Goal: Check status: Check status

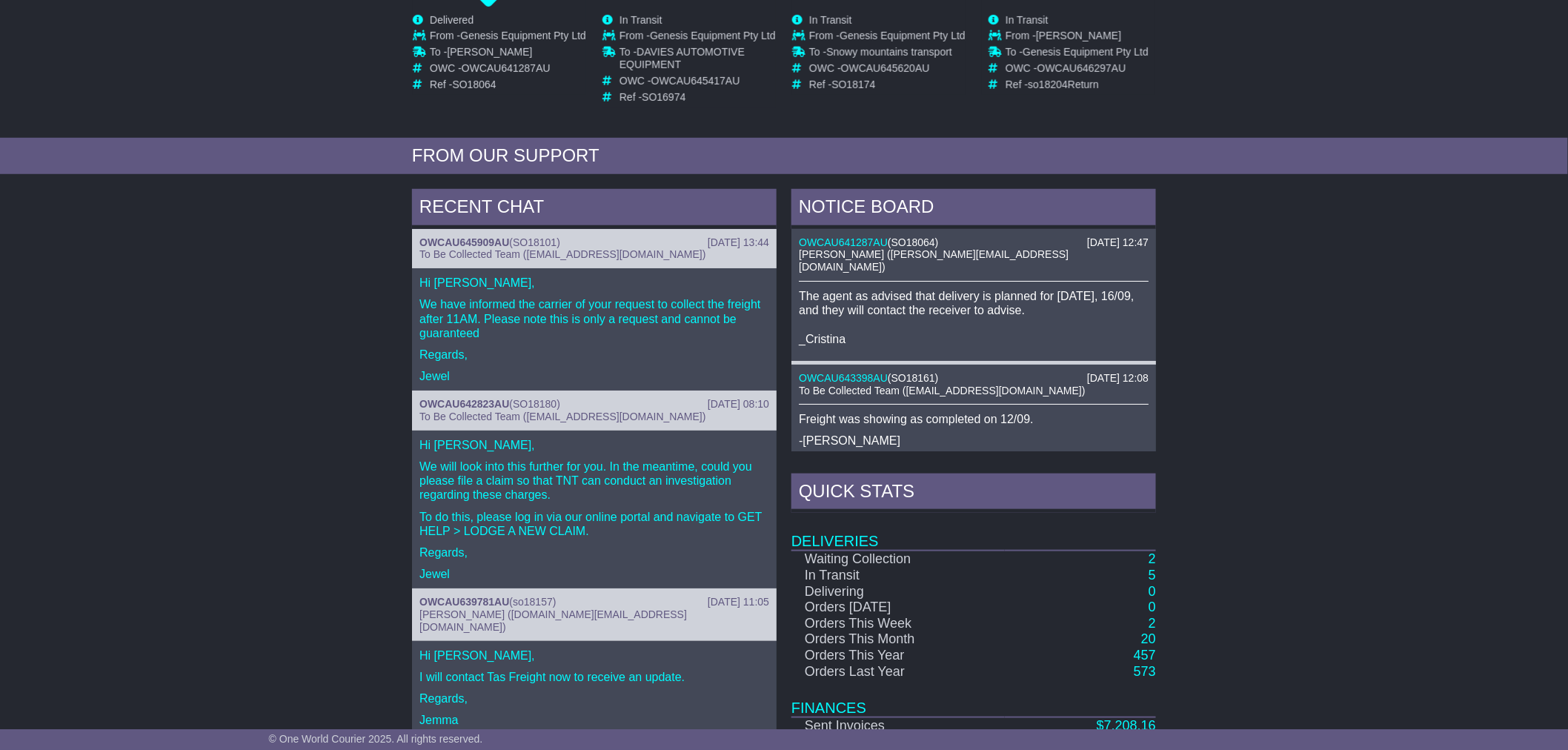
scroll to position [491, 0]
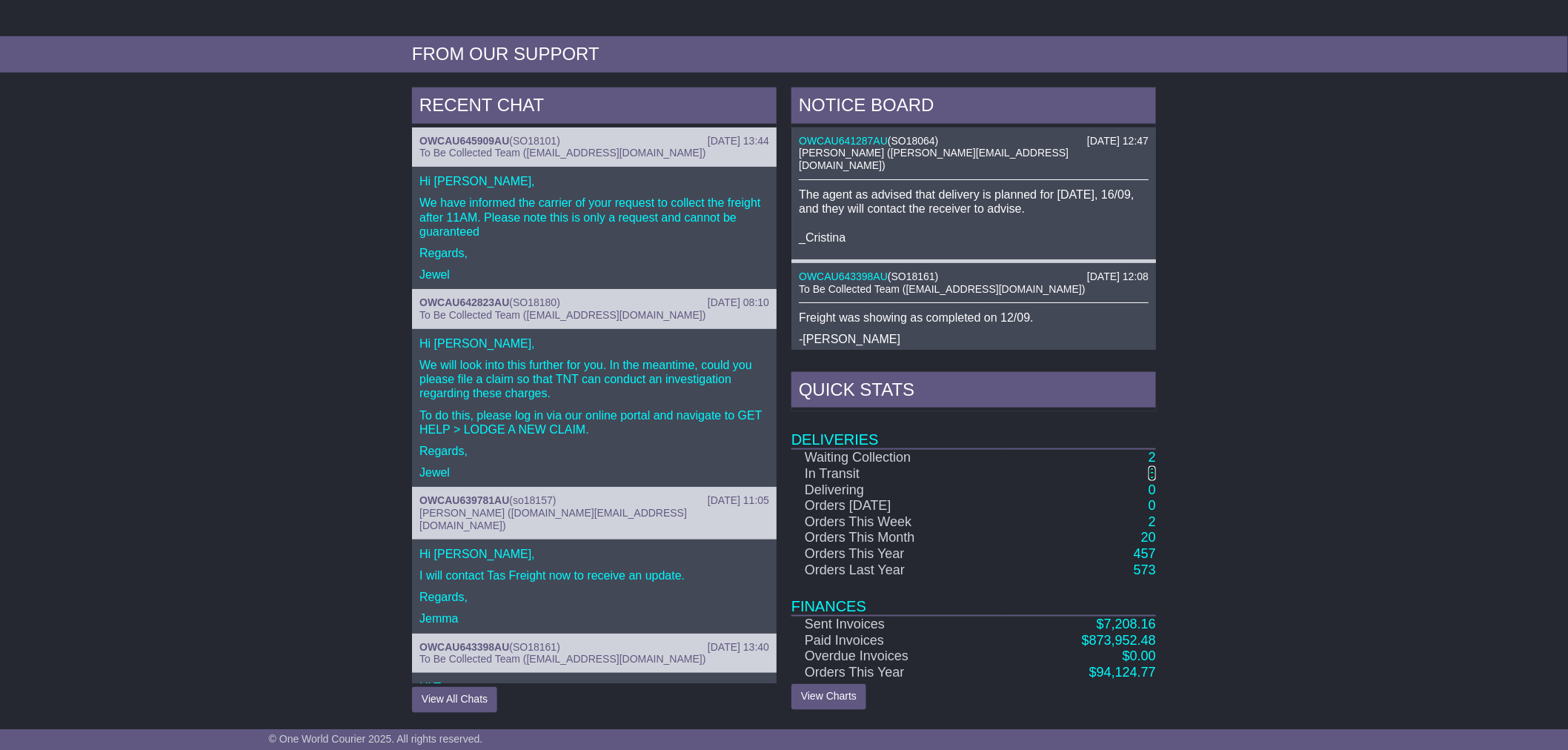
click at [1153, 470] on link "5" at bounding box center [1152, 473] width 7 height 15
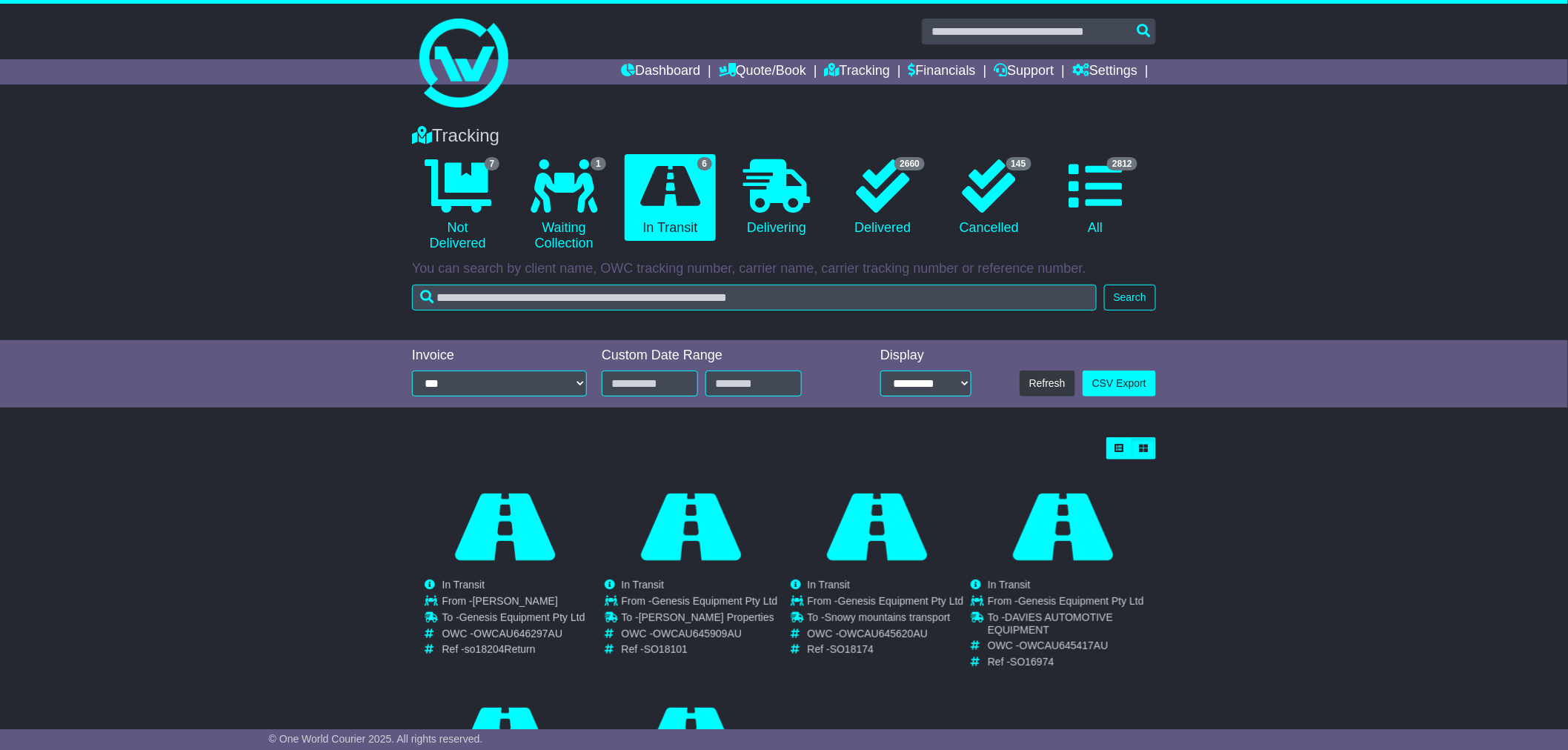
click at [313, 198] on div "Tracking 7 Not Delivered 1 Waiting Collection 6 In Transit 0 Delivering" at bounding box center [784, 225] width 1568 height 230
click at [457, 171] on icon at bounding box center [458, 186] width 67 height 54
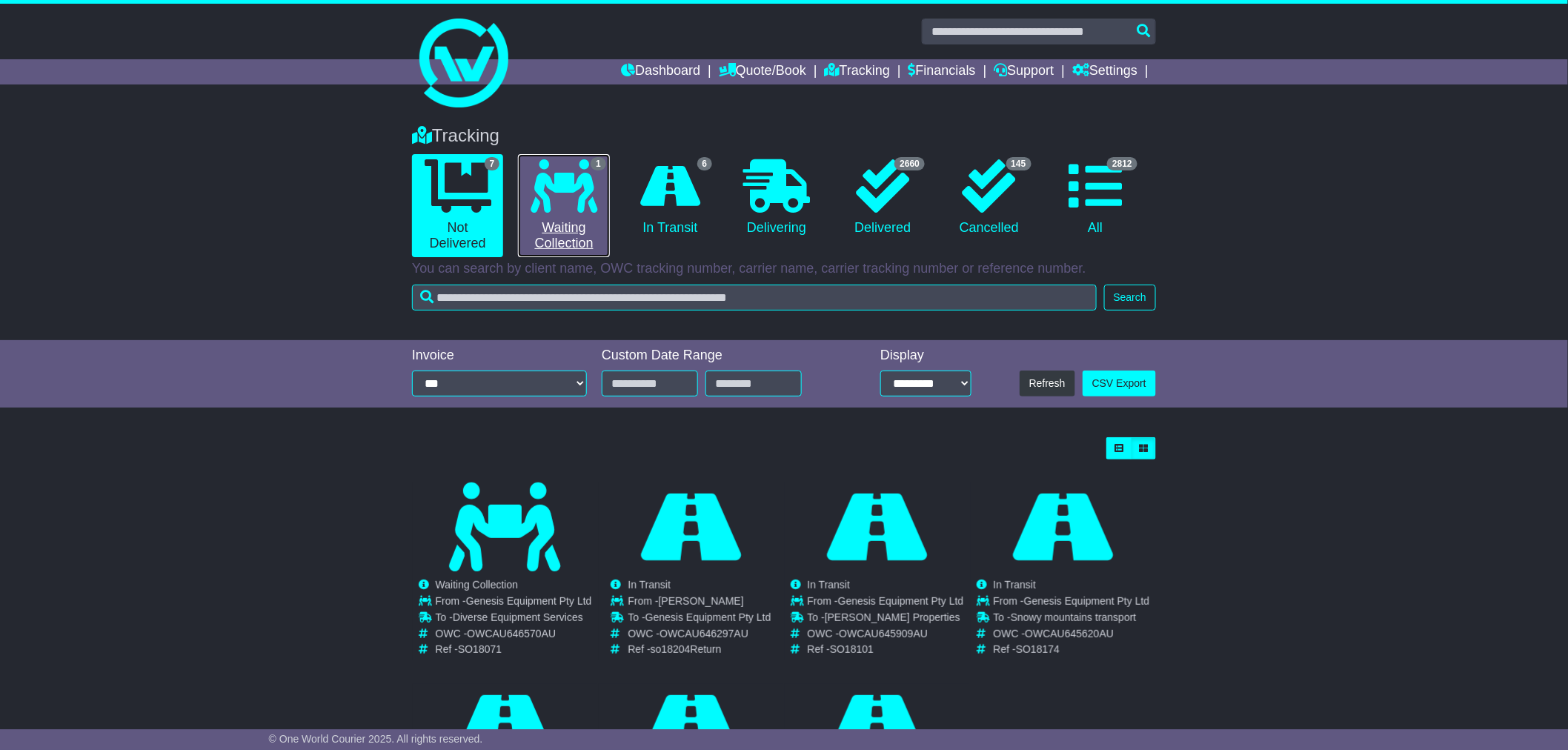
click at [569, 189] on icon at bounding box center [563, 186] width 67 height 54
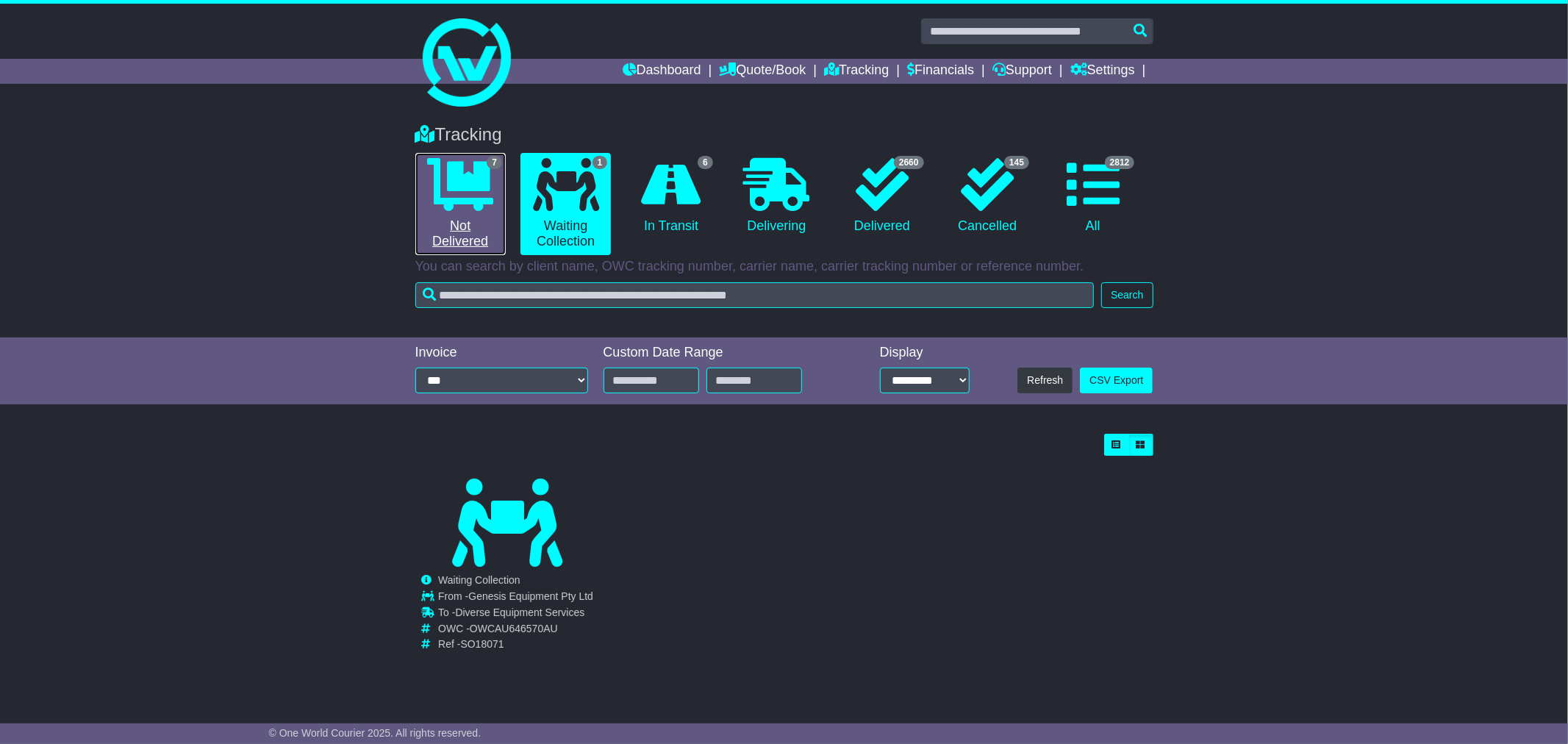
click at [465, 200] on icon at bounding box center [460, 184] width 67 height 53
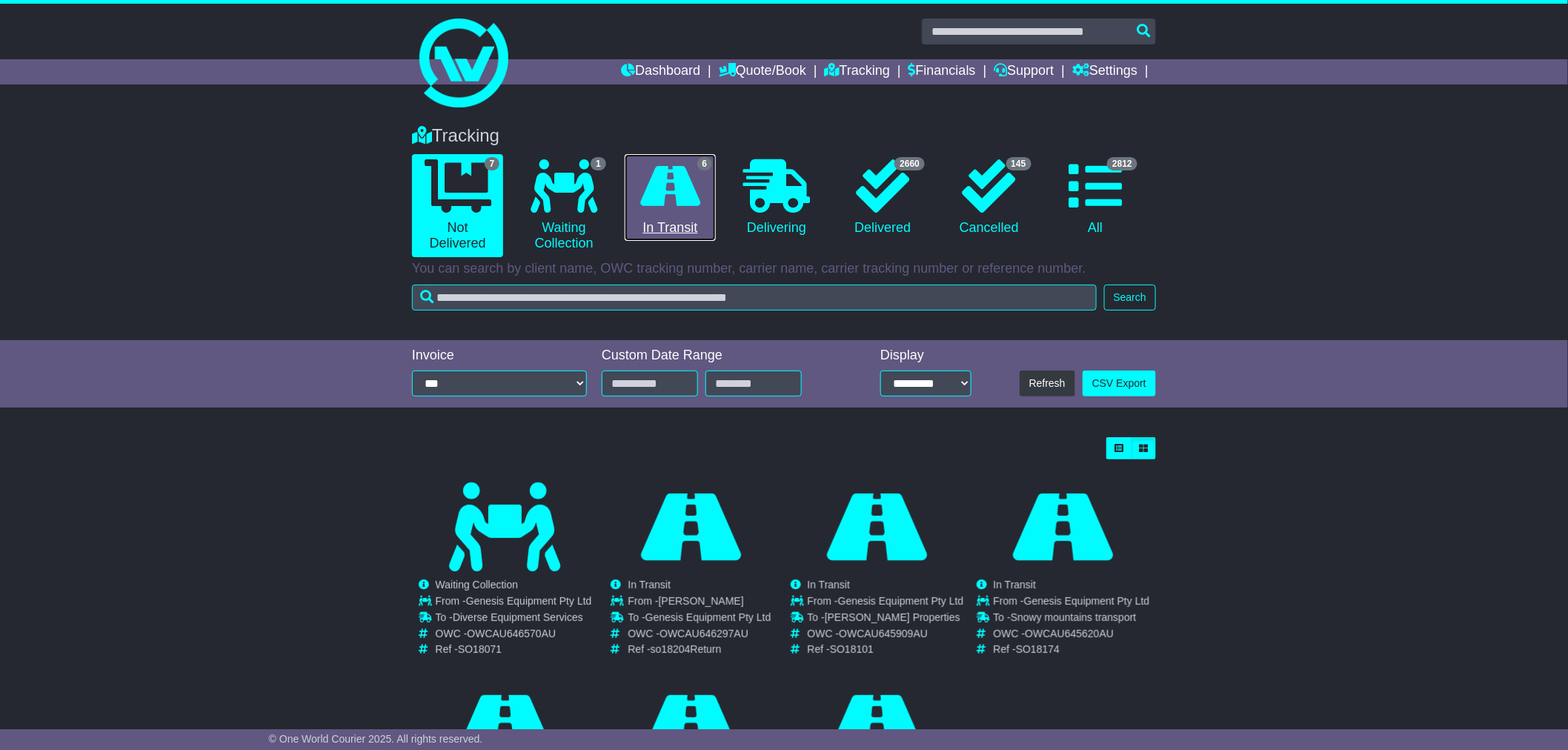
click at [662, 185] on icon at bounding box center [670, 186] width 60 height 54
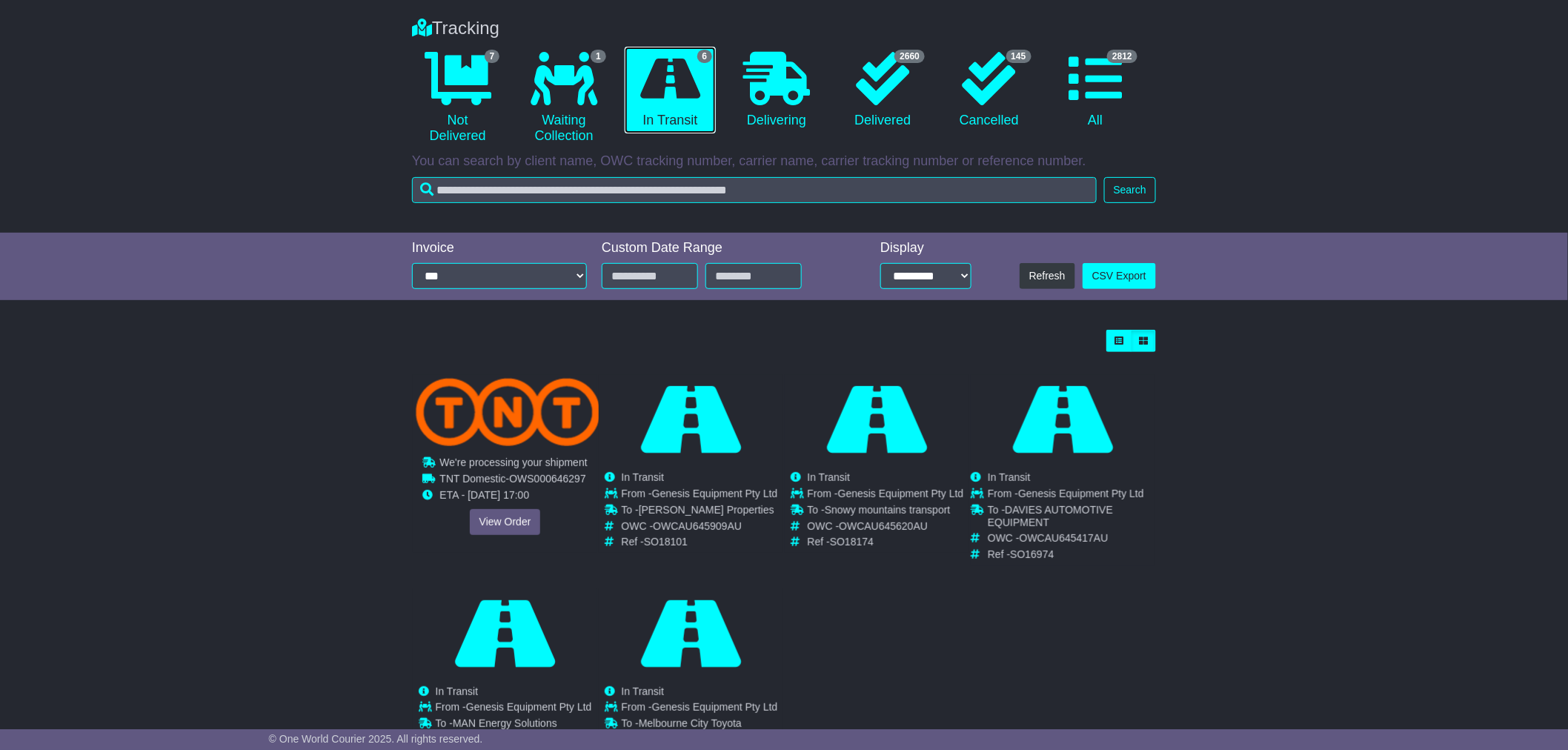
scroll to position [182, 0]
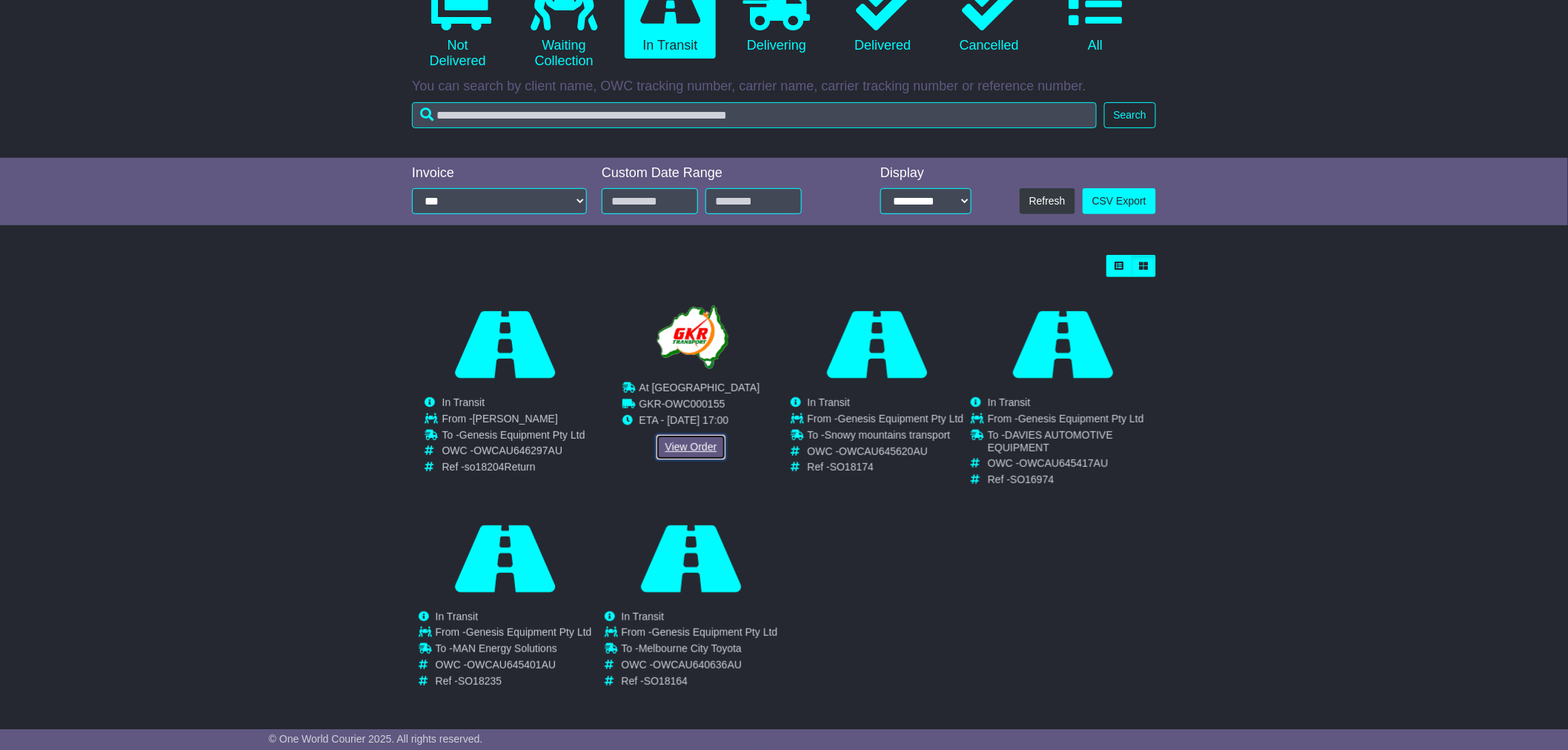
click at [674, 454] on link "View Order" at bounding box center [692, 447] width 72 height 26
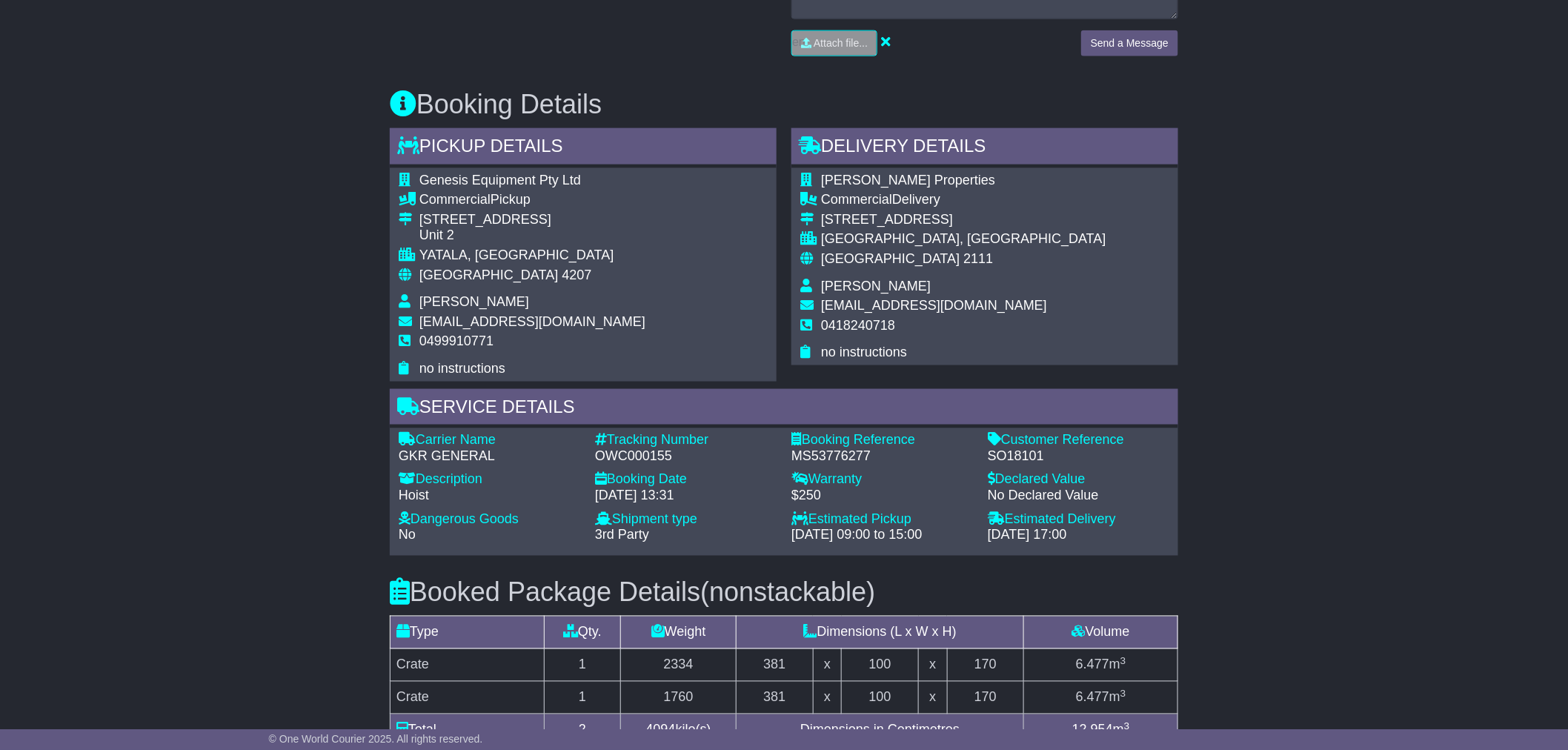
scroll to position [741, 0]
drag, startPoint x: 491, startPoint y: 448, endPoint x: 398, endPoint y: 453, distance: 93.1
click at [399, 453] on div "GKR GENERAL" at bounding box center [489, 456] width 181 height 16
copy div "GKR GENERA"
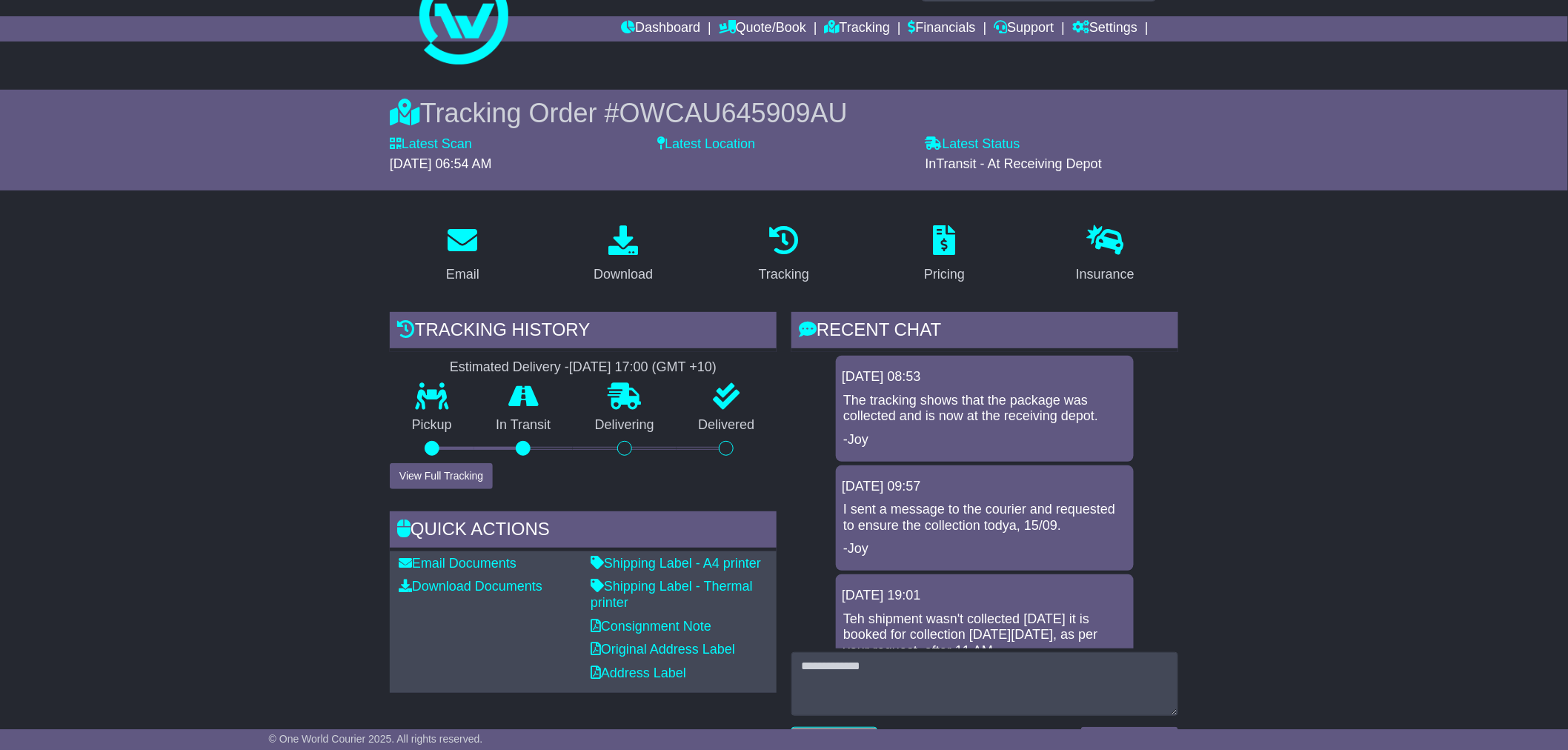
scroll to position [0, 0]
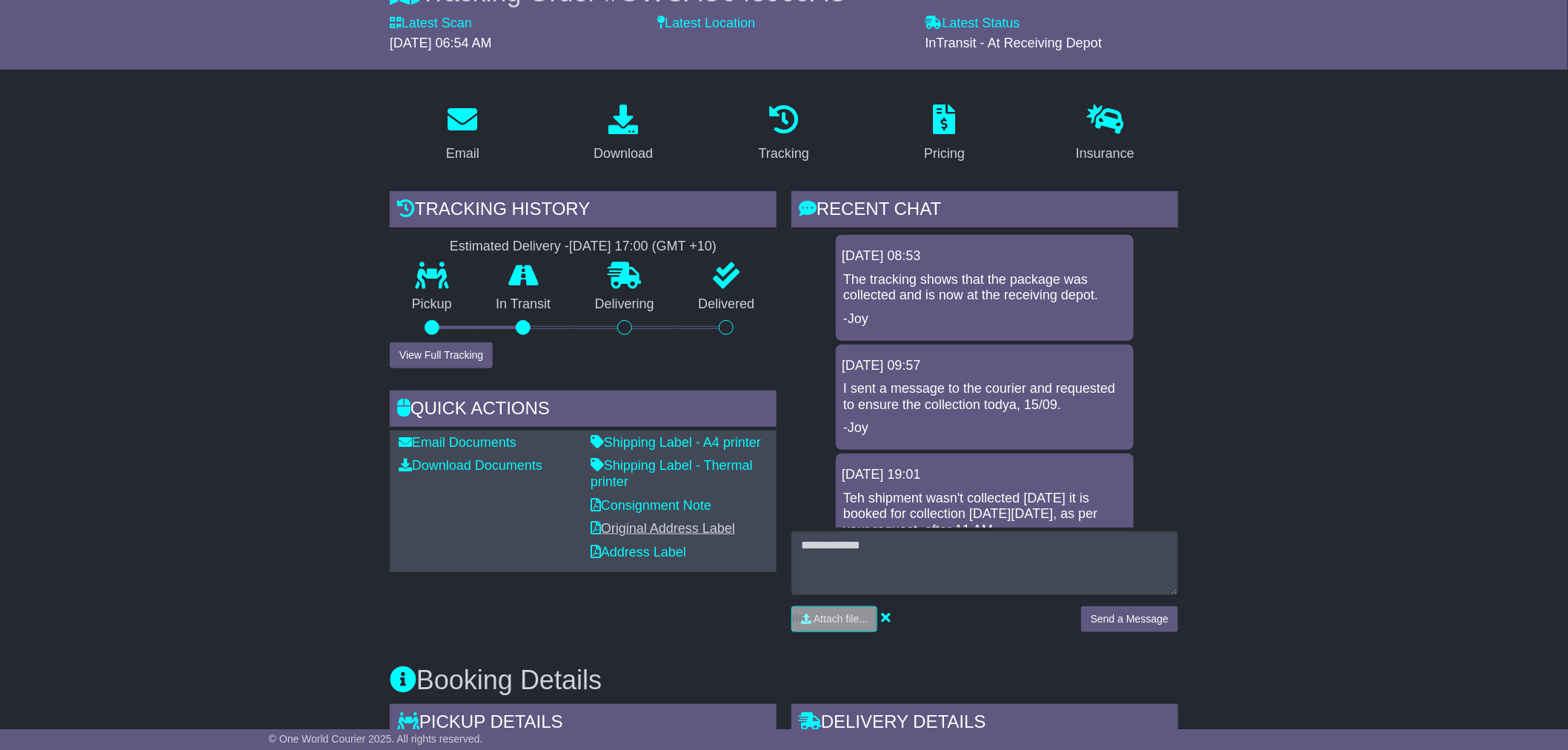
scroll to position [164, 0]
click at [692, 498] on link "Consignment Note" at bounding box center [651, 504] width 121 height 15
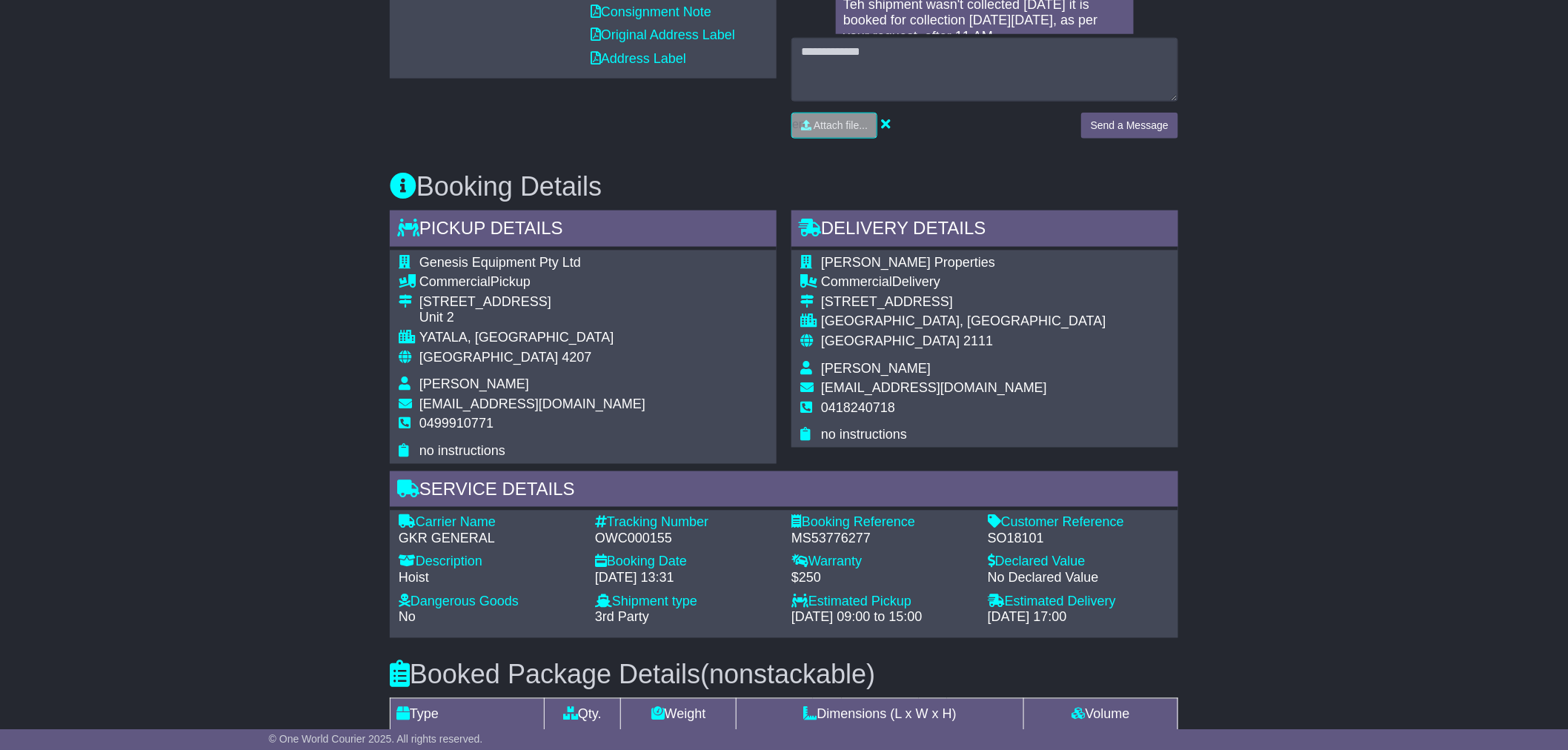
scroll to position [658, 0]
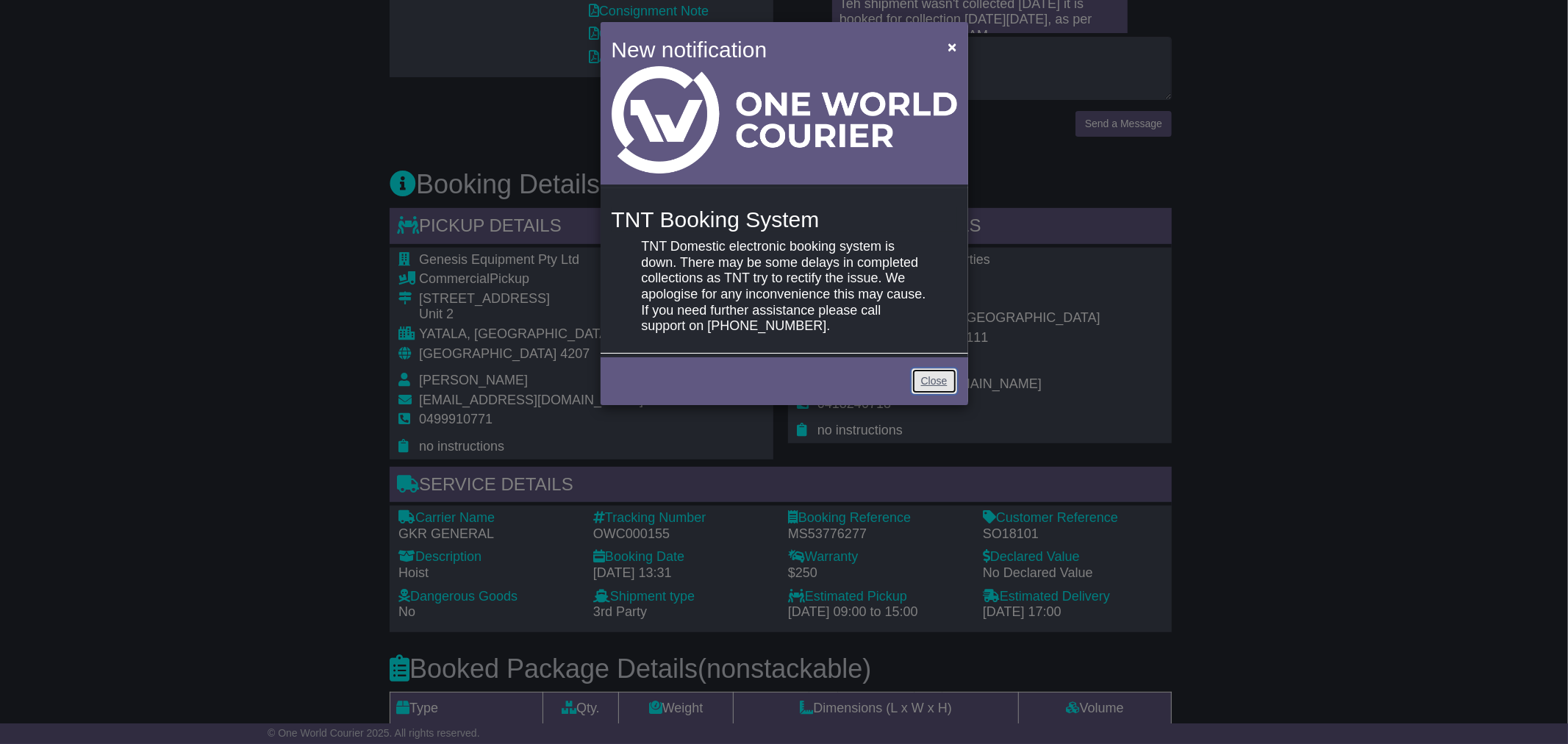
click at [938, 372] on link "Close" at bounding box center [934, 380] width 45 height 26
click at [927, 384] on link "Close" at bounding box center [934, 380] width 45 height 26
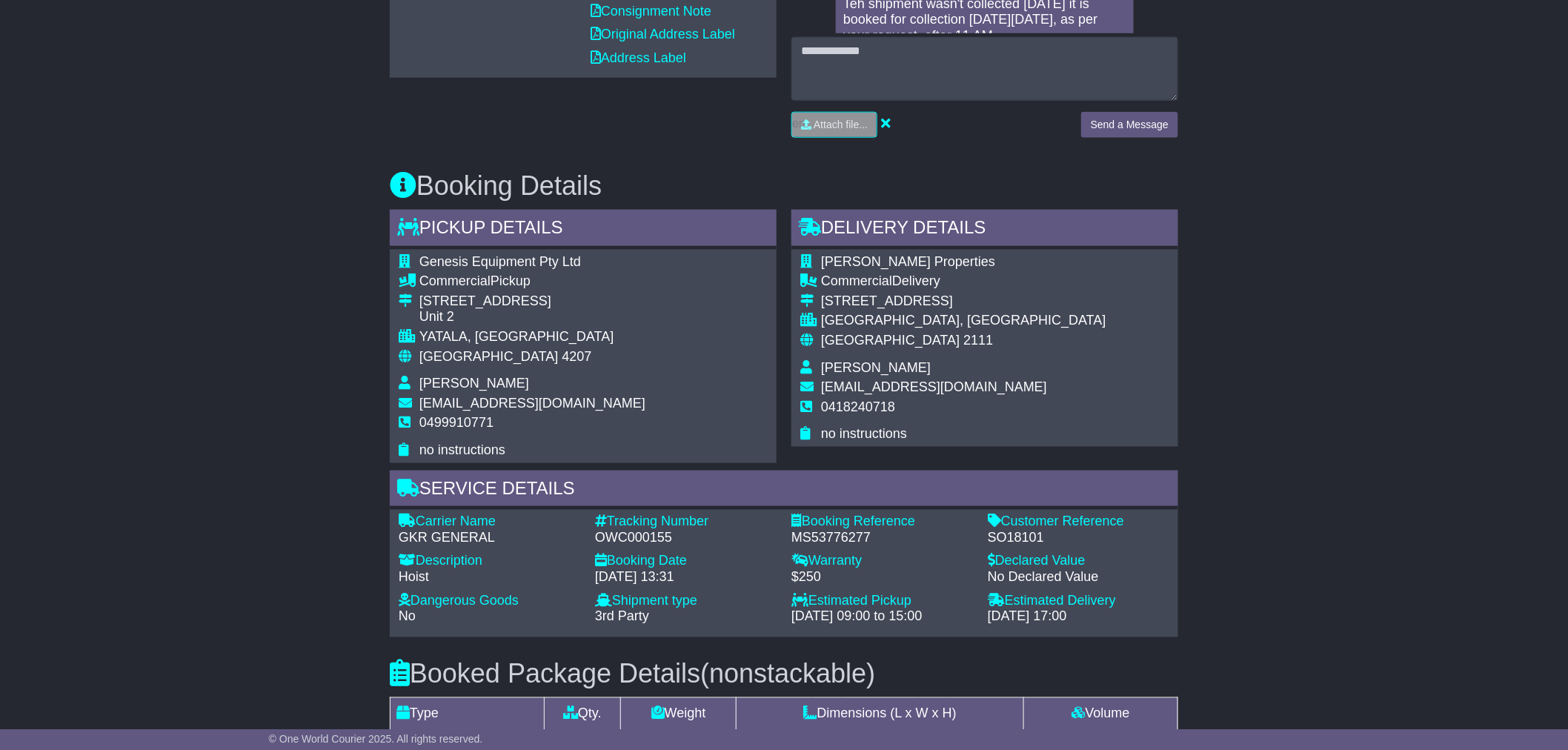
click at [224, 379] on div "Email Download Tracking Pricing Insurance" at bounding box center [784, 400] width 1568 height 1604
